Goal: Find specific page/section: Find specific page/section

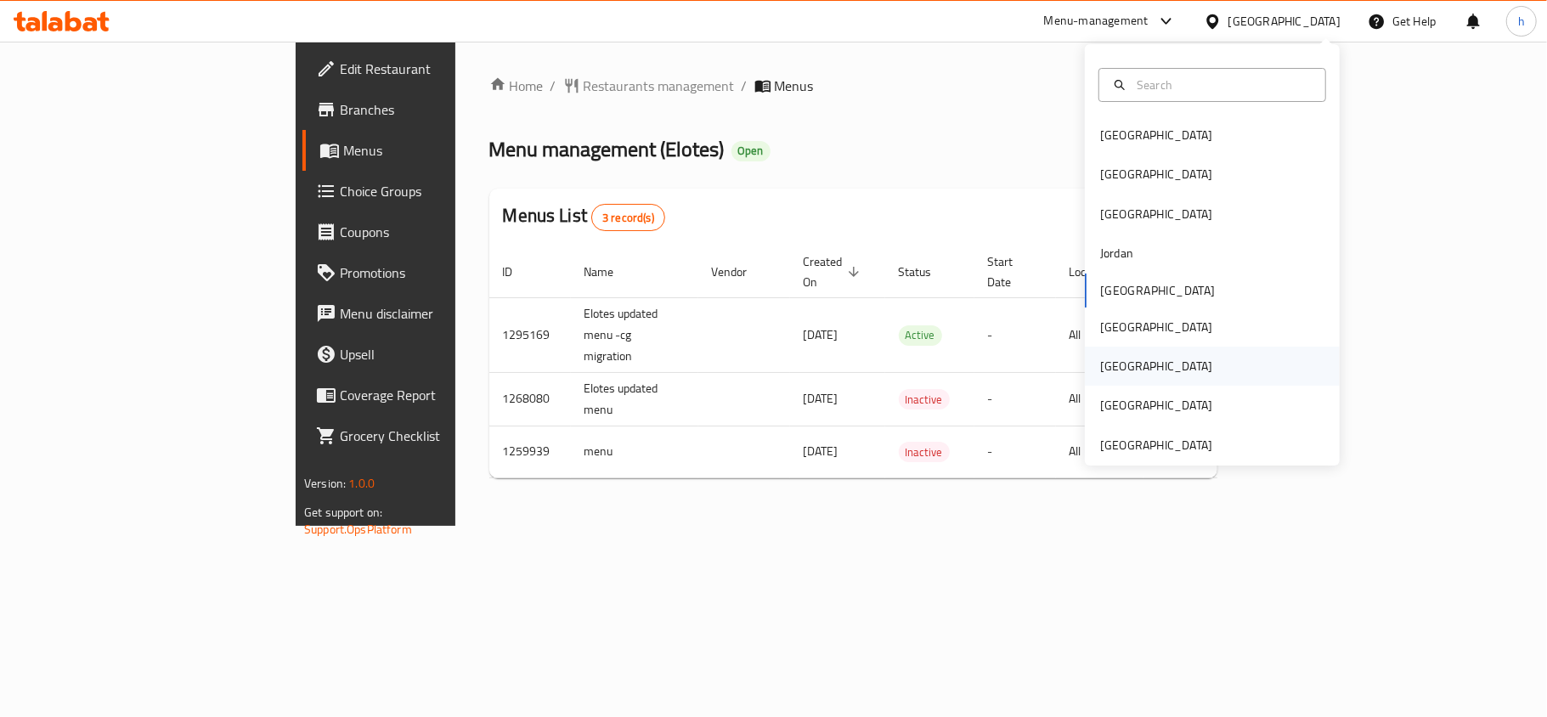
click at [1100, 364] on div "[GEOGRAPHIC_DATA]" at bounding box center [1156, 366] width 112 height 19
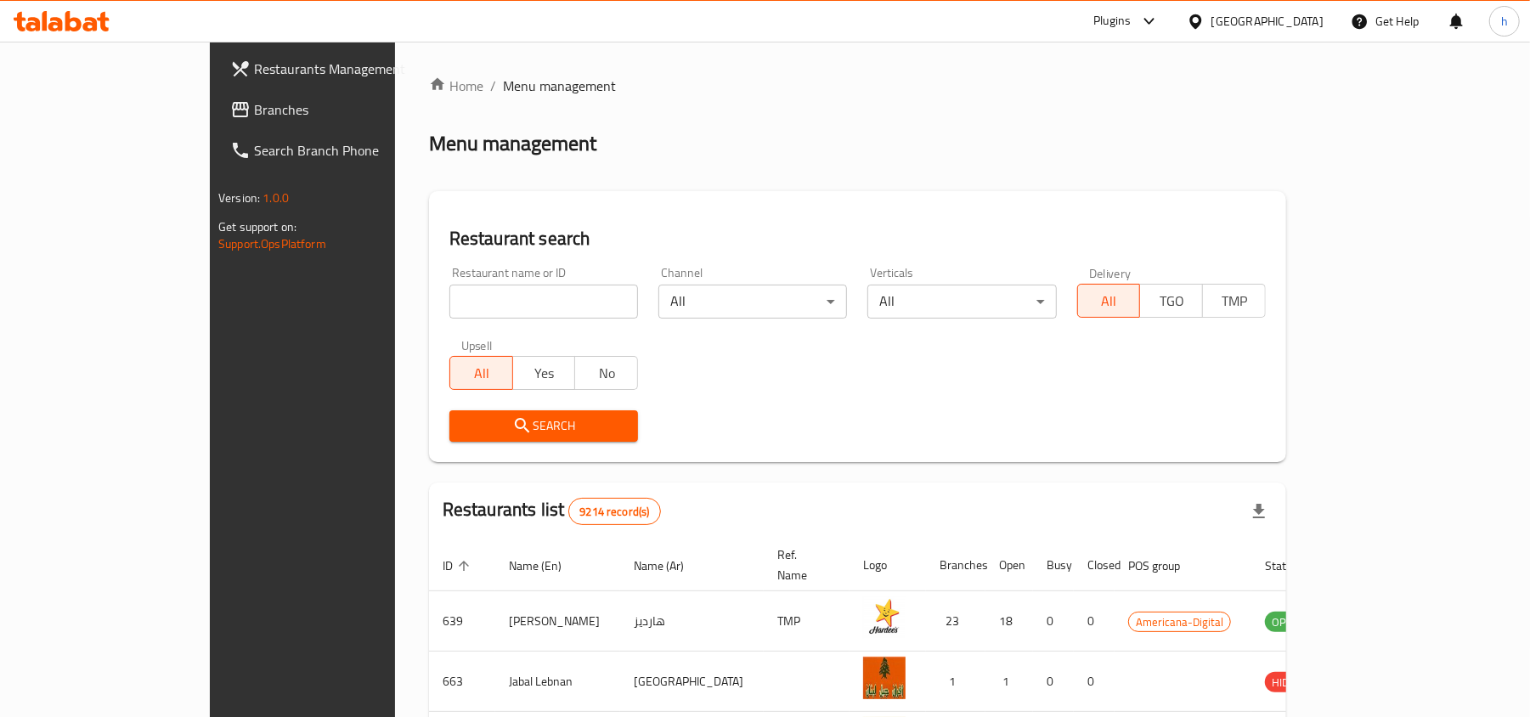
click at [254, 114] on span "Branches" at bounding box center [353, 109] width 198 height 20
